Goal: Find specific page/section: Find specific page/section

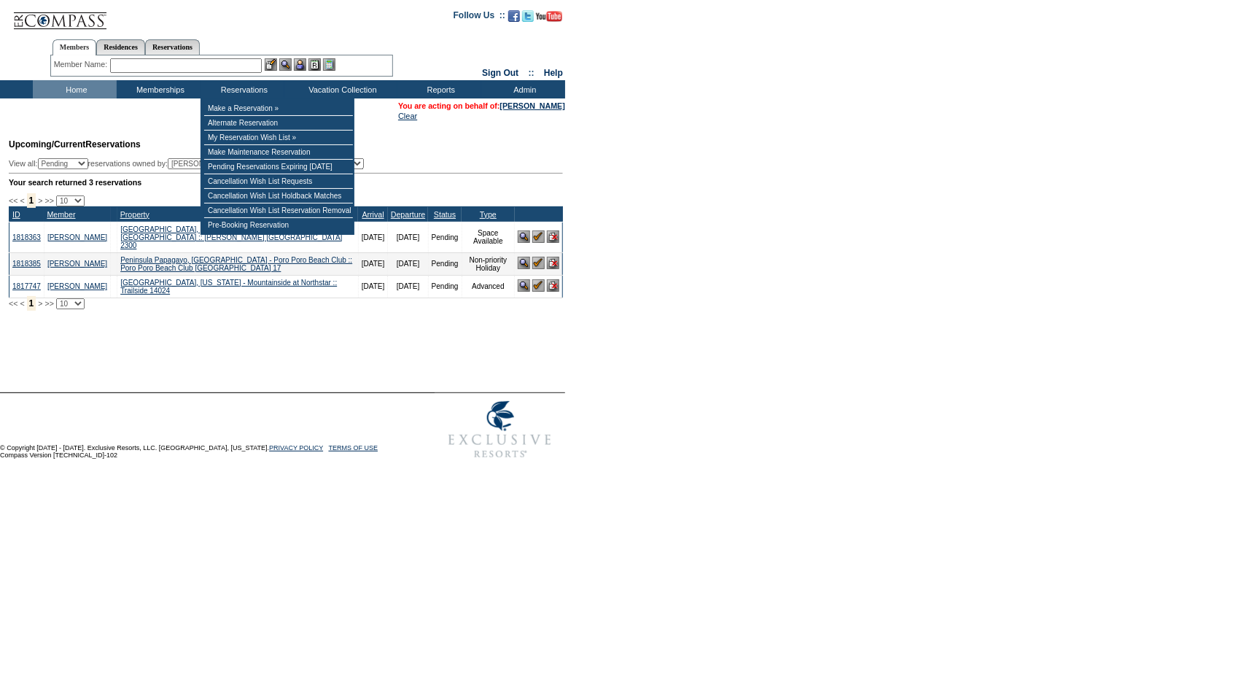
click at [217, 67] on input "text" at bounding box center [186, 65] width 152 height 15
type input "e"
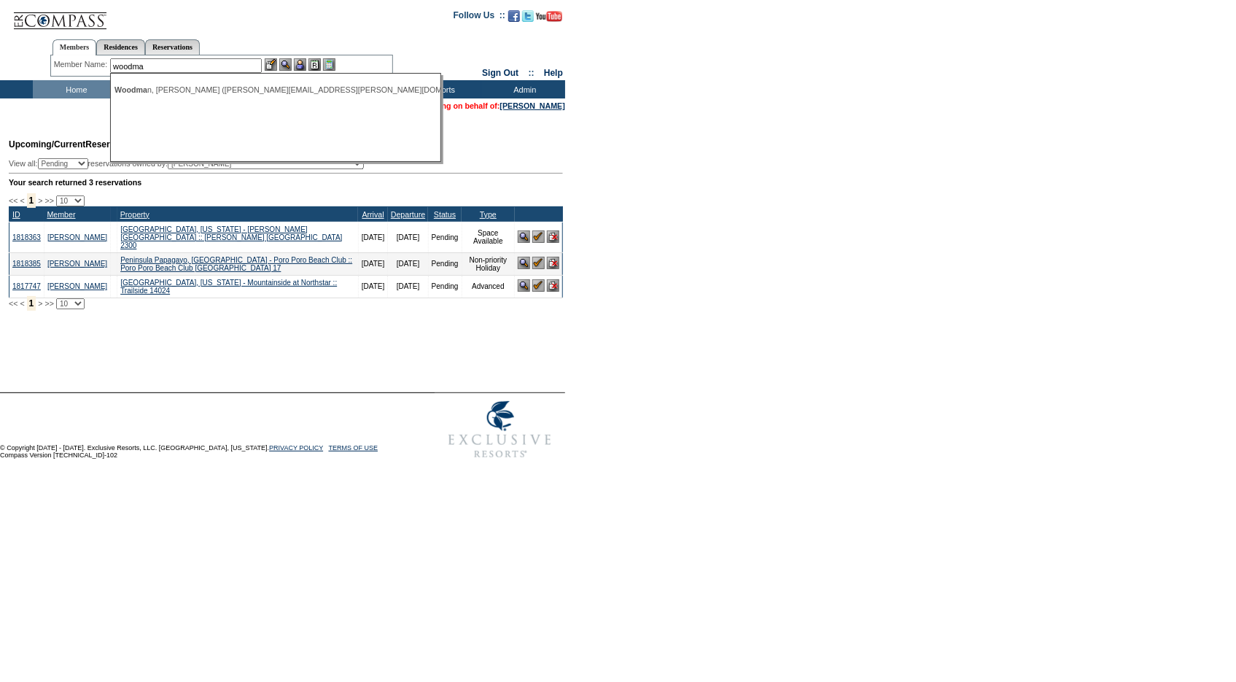
type input "woodma"
drag, startPoint x: 284, startPoint y: 20, endPoint x: 325, endPoint y: 128, distance: 115.4
click at [285, 20] on td at bounding box center [278, 15] width 328 height 30
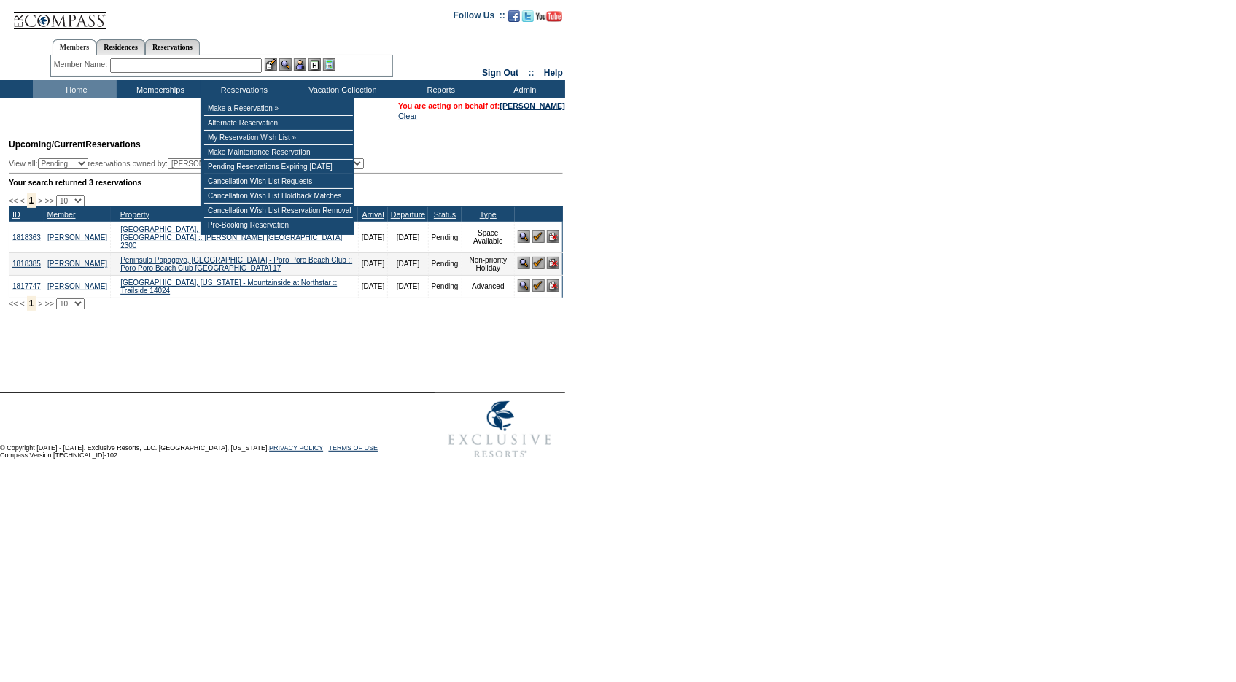
click at [612, 161] on form "Follow Us ::" at bounding box center [618, 233] width 1236 height 466
click at [160, 124] on table "Upcoming/Current Reservations View all: Pending Confirmed Cancelled TempHold re…" at bounding box center [283, 224] width 565 height 202
drag, startPoint x: 679, startPoint y: 157, endPoint x: 451, endPoint y: 184, distance: 229.8
click at [678, 157] on form "Follow Us ::" at bounding box center [618, 233] width 1236 height 466
click at [472, 150] on td "Upcoming/Current Reservations View all: Pending Confirmed Cancelled TempHold re…" at bounding box center [284, 220] width 558 height 179
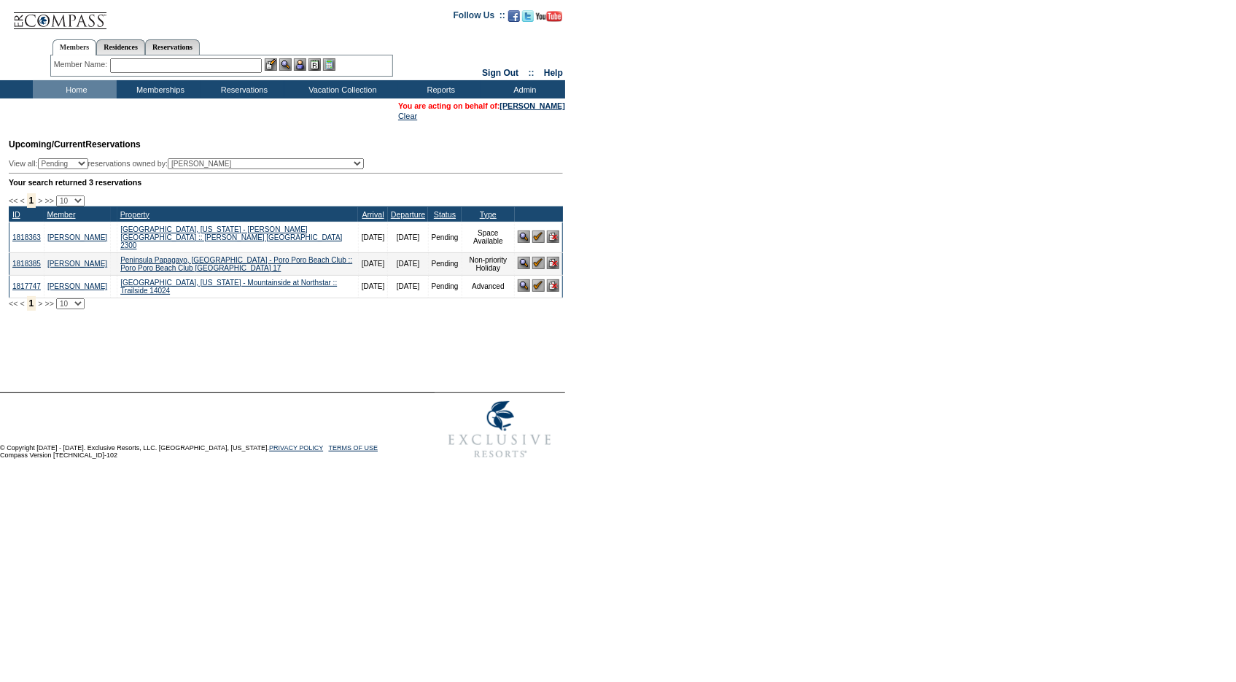
click at [279, 164] on select "(All) [PERSON_NAME] Accounting (MSM), Team [PERSON_NAME] (inactive) Admin, IT G…" at bounding box center [266, 163] width 196 height 11
select select "60935"
click at [195, 158] on select "(All) [PERSON_NAME] Accounting (MSM), Team [PERSON_NAME] (inactive) Admin, IT G…" at bounding box center [266, 163] width 196 height 11
